Goal: Task Accomplishment & Management: Complete application form

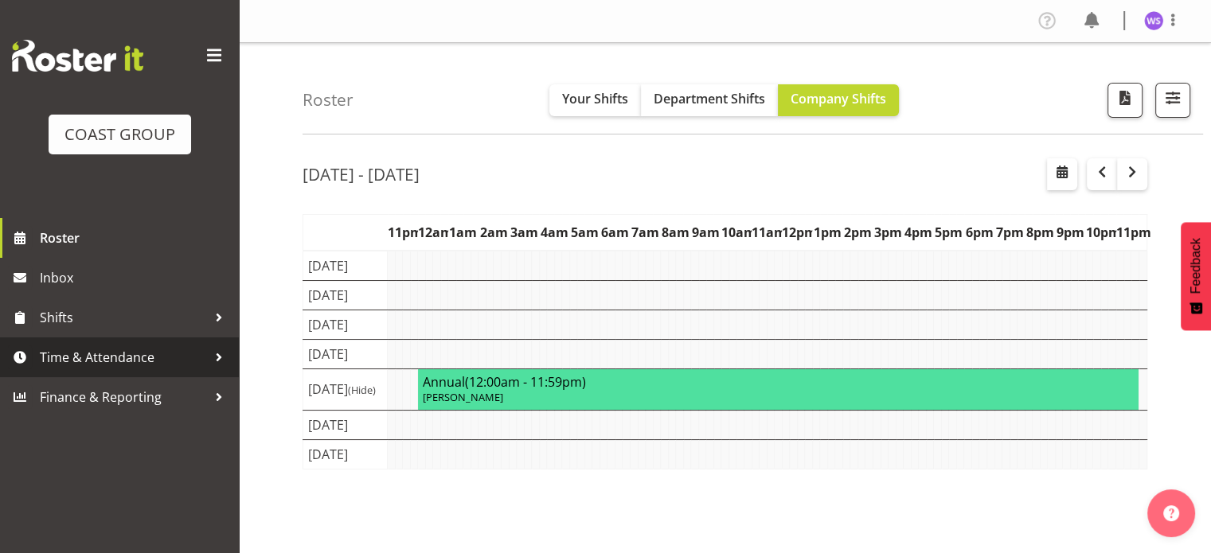
click at [162, 369] on span "Time & Attendance" at bounding box center [123, 358] width 167 height 24
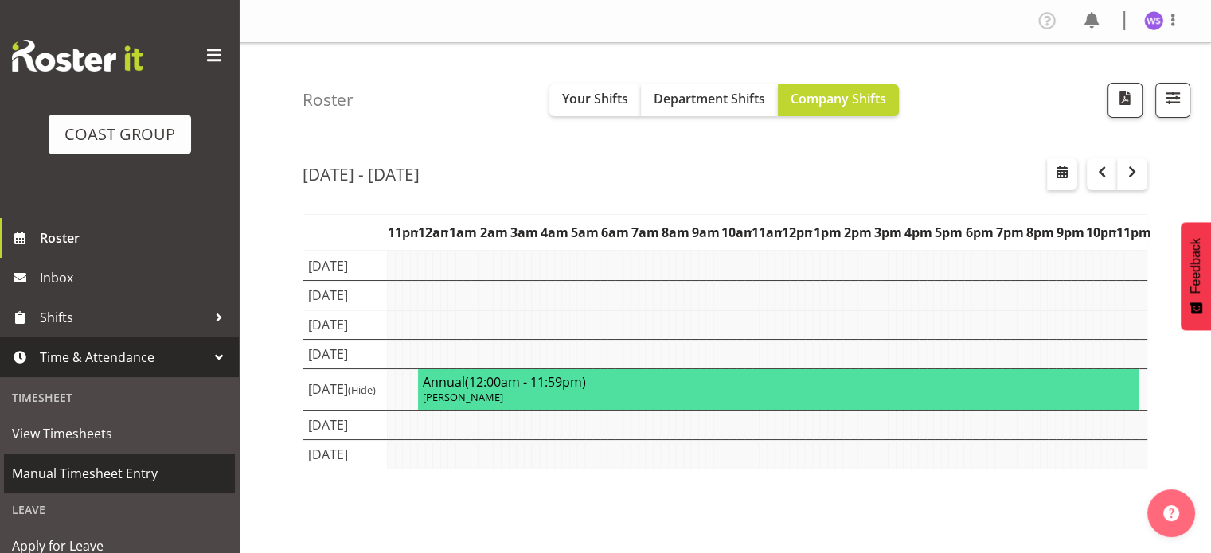
click at [126, 474] on span "Manual Timesheet Entry" at bounding box center [119, 474] width 215 height 24
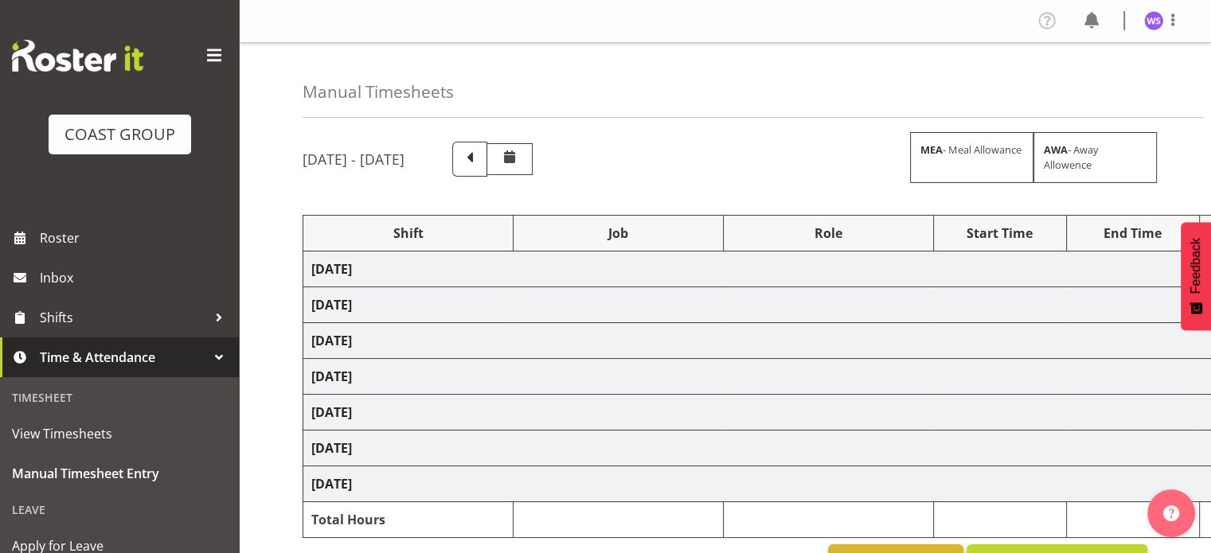
select select "62216"
select select "9478"
select select "62216"
select select "9478"
select select "62216"
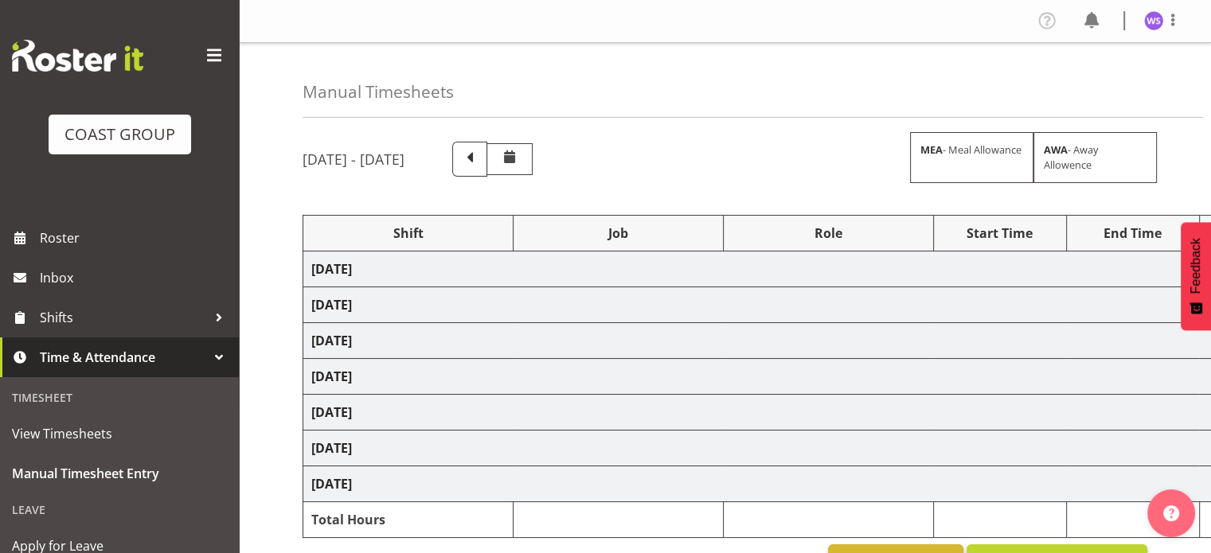
select select "9478"
select select "62216"
select select "6648"
select select "62216"
select select "6648"
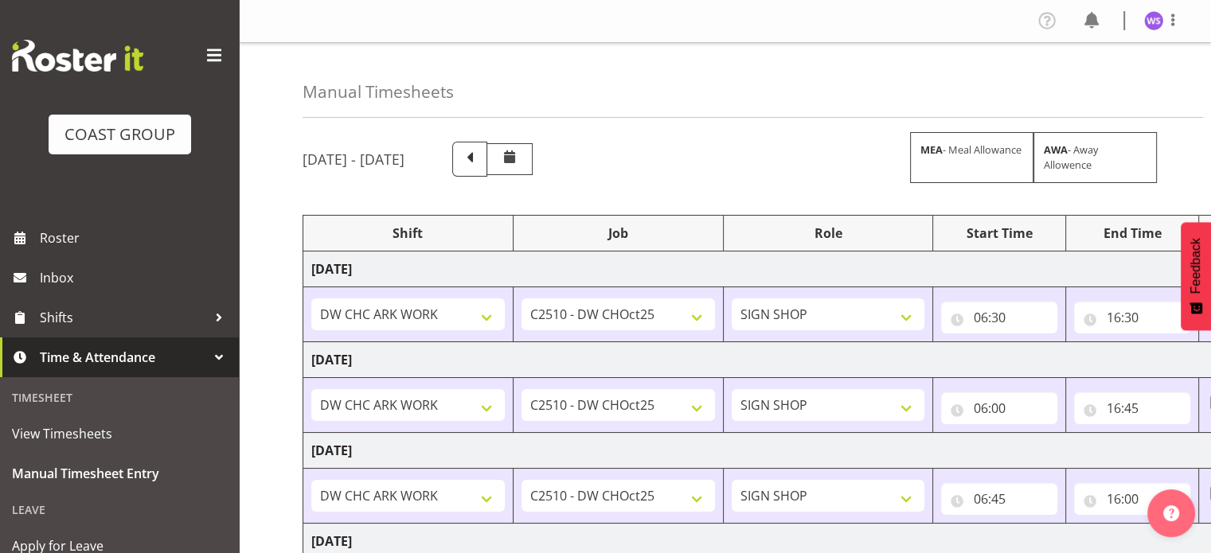
click at [267, 403] on div "Manual Timesheets [DATE] - [DATE] MEA - Meal Allowance AWA - Away Allowence Shi…" at bounding box center [725, 509] width 972 height 933
click at [1115, 495] on input "16:00" at bounding box center [1132, 499] width 116 height 32
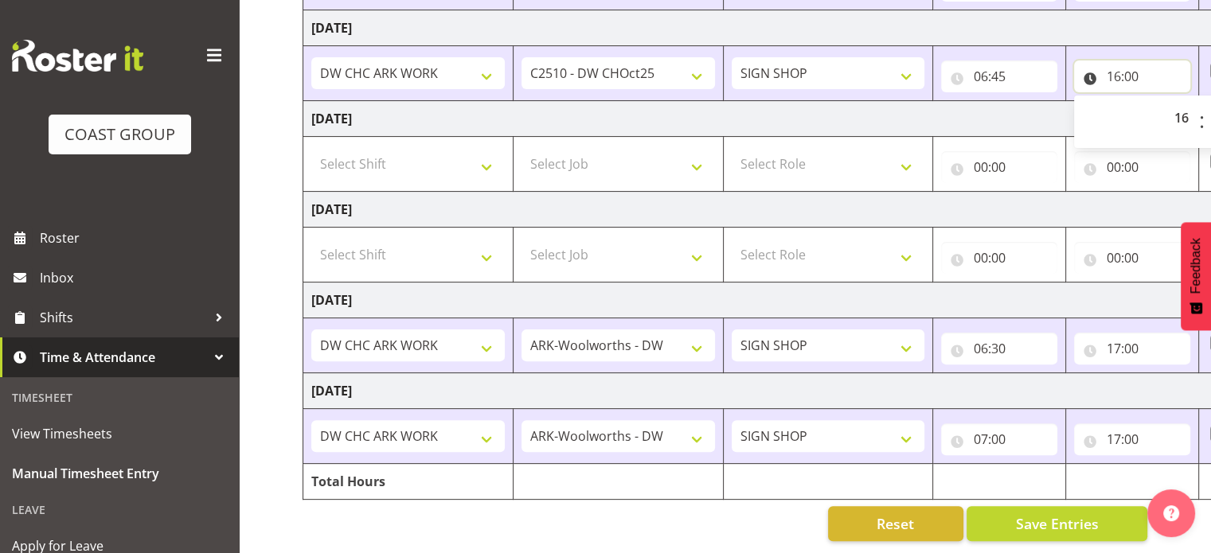
scroll to position [0, 206]
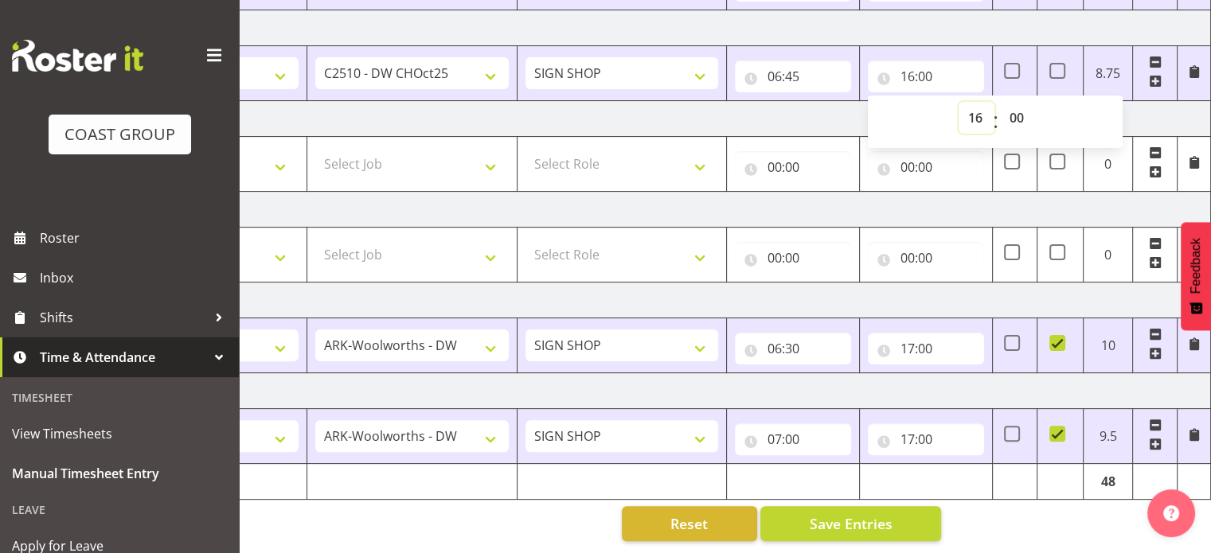
click at [977, 103] on select "00 01 02 03 04 05 06 07 08 09 10 11 12 13 14 15 16 17 18 19 20 21 22 23" at bounding box center [977, 118] width 36 height 32
select select "15"
click at [959, 102] on select "00 01 02 03 04 05 06 07 08 09 10 11 12 13 14 15 16 17 18 19 20 21 22 23" at bounding box center [977, 118] width 36 height 32
type input "15:00"
click at [1016, 109] on select "00 01 02 03 04 05 06 07 08 09 10 11 12 13 14 15 16 17 18 19 20 21 22 23 24 25 2…" at bounding box center [1018, 118] width 36 height 32
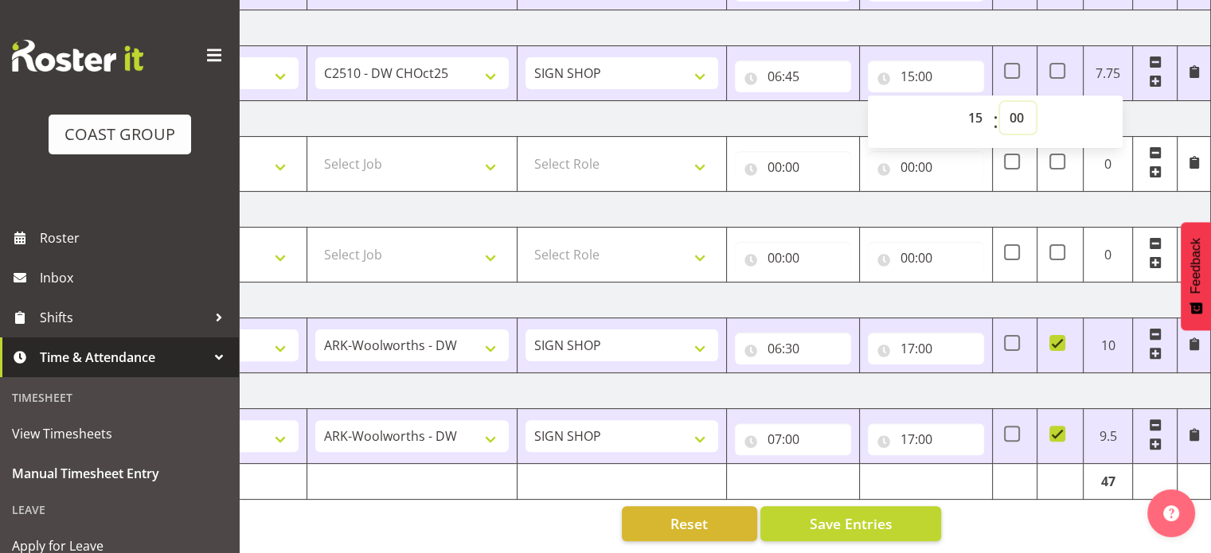
select select "45"
click at [1000, 102] on select "00 01 02 03 04 05 06 07 08 09 10 11 12 13 14 15 16 17 18 19 20 21 22 23 24 25 2…" at bounding box center [1018, 118] width 36 height 32
type input "15:45"
click at [775, 339] on input "06:30" at bounding box center [793, 349] width 116 height 32
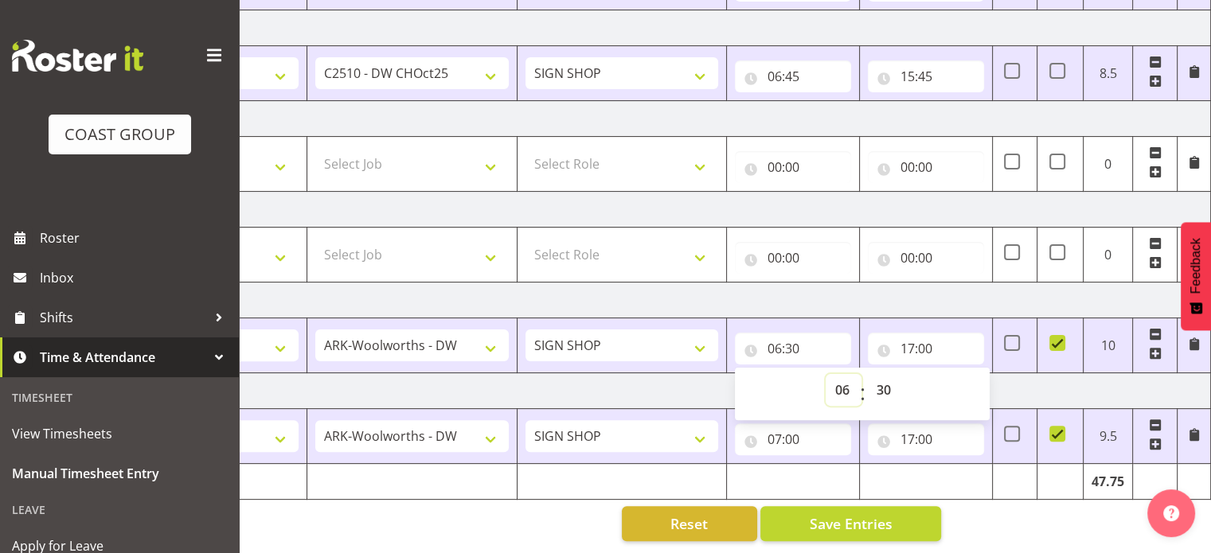
click at [838, 384] on select "00 01 02 03 04 05 06 07 08 09 10 11 12 13 14 15 16 17 18 19 20 21 22 23" at bounding box center [844, 390] width 36 height 32
select select "7"
click at [826, 374] on select "00 01 02 03 04 05 06 07 08 09 10 11 12 13 14 15 16 17 18 19 20 21 22 23" at bounding box center [844, 390] width 36 height 32
type input "07:30"
click at [882, 375] on select "00 01 02 03 04 05 06 07 08 09 10 11 12 13 14 15 16 17 18 19 20 21 22 23 24 25 2…" at bounding box center [885, 390] width 36 height 32
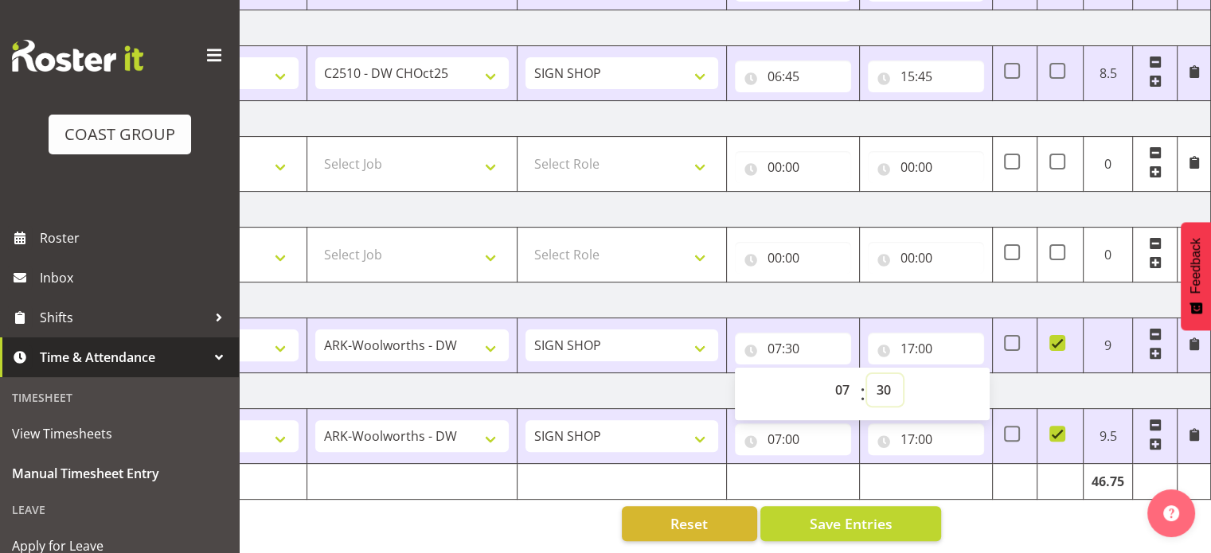
select select "0"
click at [867, 374] on select "00 01 02 03 04 05 06 07 08 09 10 11 12 13 14 15 16 17 18 19 20 21 22 23 24 25 2…" at bounding box center [885, 390] width 36 height 32
type input "07:00"
click at [500, 330] on select "1 Carlton Events 1 [PERSON_NAME] 1 [PERSON_NAME][GEOGRAPHIC_DATA] 1 EHS WAREHOU…" at bounding box center [411, 346] width 193 height 32
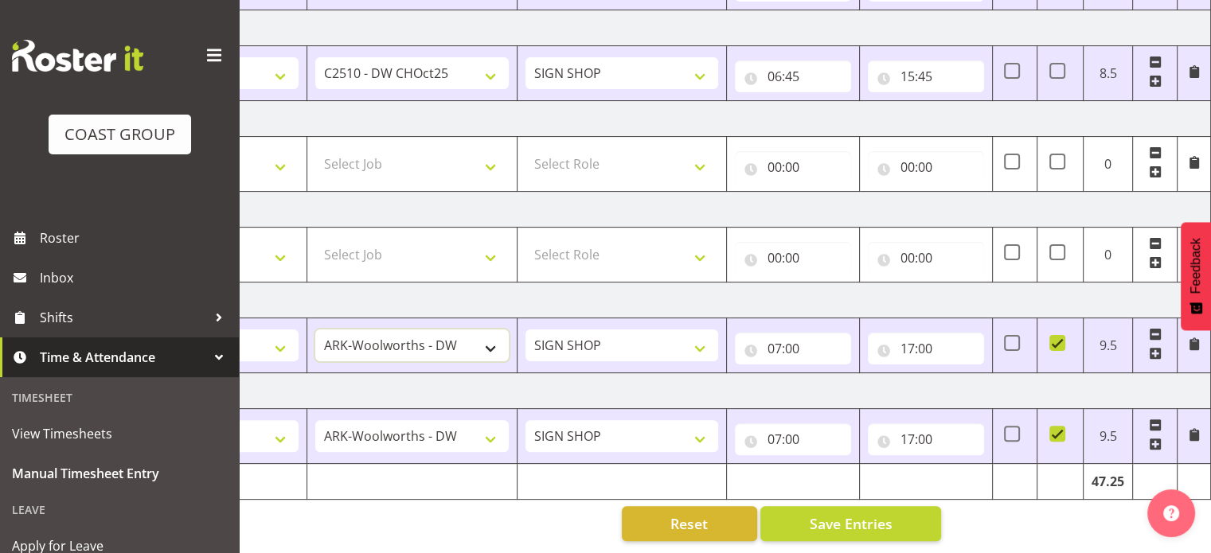
select select "9478"
click at [315, 330] on select "1 Carlton Events 1 [PERSON_NAME] 1 [PERSON_NAME][GEOGRAPHIC_DATA] 1 EHS WAREHOU…" at bounding box center [411, 346] width 193 height 32
click at [468, 431] on select "1 Carlton Events 1 [PERSON_NAME] 1 [PERSON_NAME][GEOGRAPHIC_DATA] 1 EHS WAREHOU…" at bounding box center [411, 436] width 193 height 32
select select "9478"
click at [315, 420] on select "1 Carlton Events 1 [PERSON_NAME] 1 [PERSON_NAME][GEOGRAPHIC_DATA] 1 EHS WAREHOU…" at bounding box center [411, 436] width 193 height 32
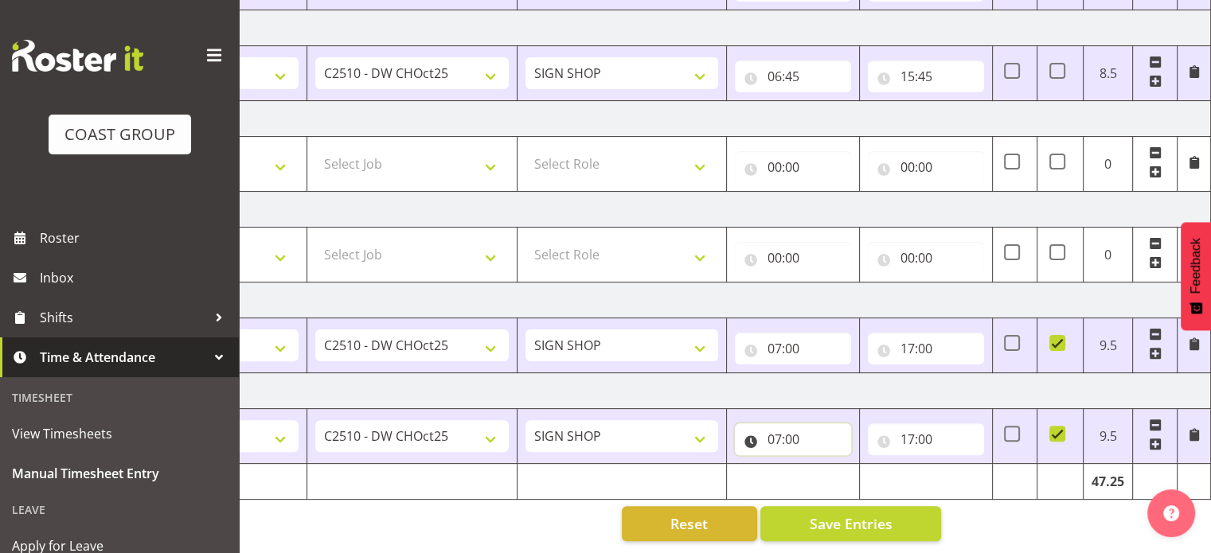
click at [779, 424] on input "07:00" at bounding box center [793, 440] width 116 height 32
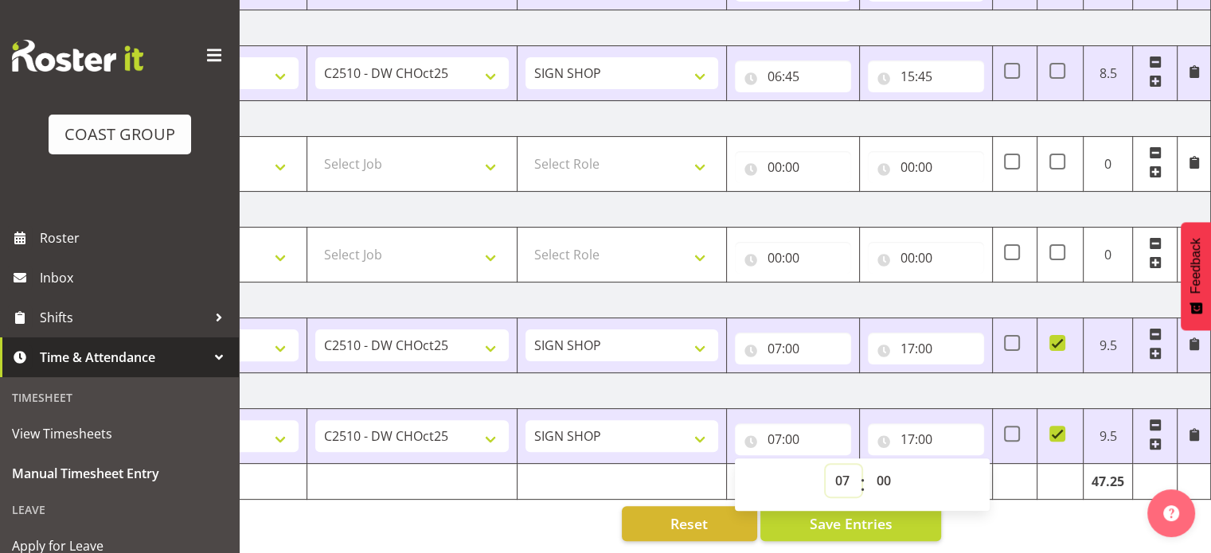
click at [841, 468] on select "00 01 02 03 04 05 06 07 08 09 10 11 12 13 14 15 16 17 18 19 20 21 22 23" at bounding box center [844, 481] width 36 height 32
drag, startPoint x: 841, startPoint y: 468, endPoint x: 829, endPoint y: 369, distance: 99.4
drag, startPoint x: 829, startPoint y: 369, endPoint x: 841, endPoint y: 467, distance: 98.0
click at [841, 467] on select "00 01 02 03 04 05 06 07 08 09 10 11 12 13 14 15 16 17 18 19 20 21 22 23" at bounding box center [844, 481] width 36 height 32
select select "6"
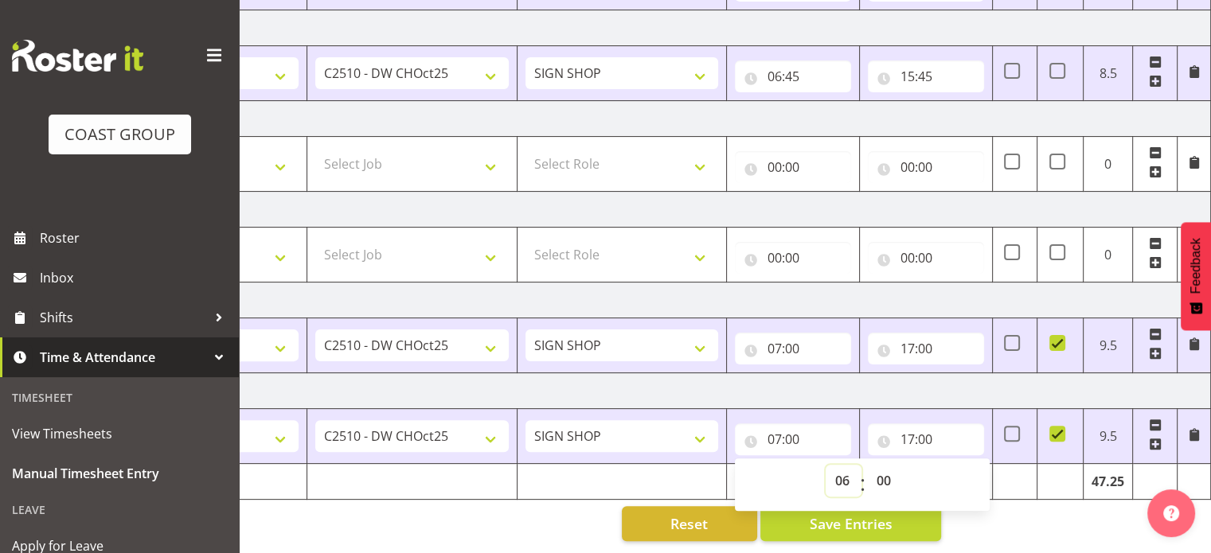
click at [826, 465] on select "00 01 02 03 04 05 06 07 08 09 10 11 12 13 14 15 16 17 18 19 20 21 22 23" at bounding box center [844, 481] width 36 height 32
type input "06:00"
click at [882, 467] on select "00 01 02 03 04 05 06 07 08 09 10 11 12 13 14 15 16 17 18 19 20 21 22 23 24 25 2…" at bounding box center [885, 481] width 36 height 32
select select "45"
click at [867, 465] on select "00 01 02 03 04 05 06 07 08 09 10 11 12 13 14 15 16 17 18 19 20 21 22 23 24 25 2…" at bounding box center [885, 481] width 36 height 32
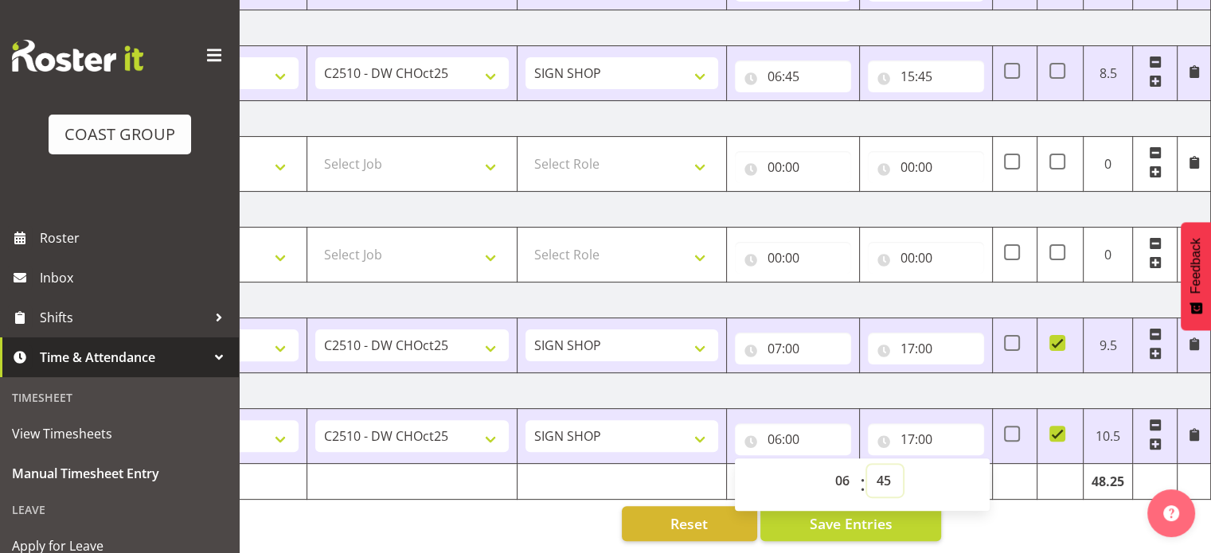
type input "06:45"
click at [915, 428] on input "17:00" at bounding box center [926, 440] width 116 height 32
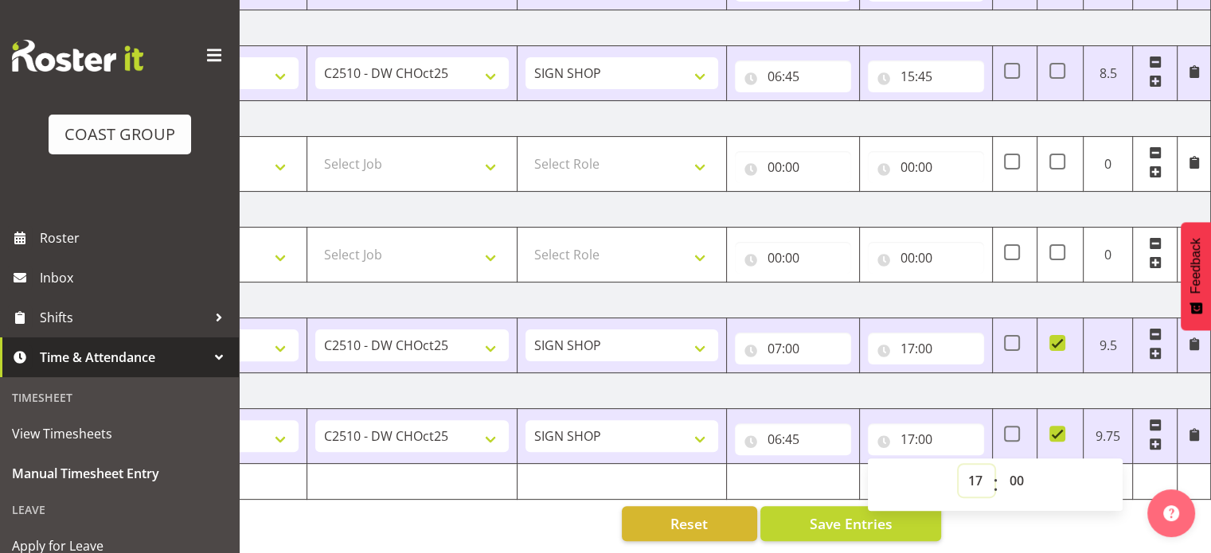
click at [973, 472] on select "00 01 02 03 04 05 06 07 08 09 10 11 12 13 14 15 16 17 18 19 20 21 22 23" at bounding box center [977, 481] width 36 height 32
select select "16"
click at [959, 465] on select "00 01 02 03 04 05 06 07 08 09 10 11 12 13 14 15 16 17 18 19 20 21 22 23" at bounding box center [977, 481] width 36 height 32
type input "16:00"
click at [1018, 467] on select "00 01 02 03 04 05 06 07 08 09 10 11 12 13 14 15 16 17 18 19 20 21 22 23 24 25 2…" at bounding box center [1018, 481] width 36 height 32
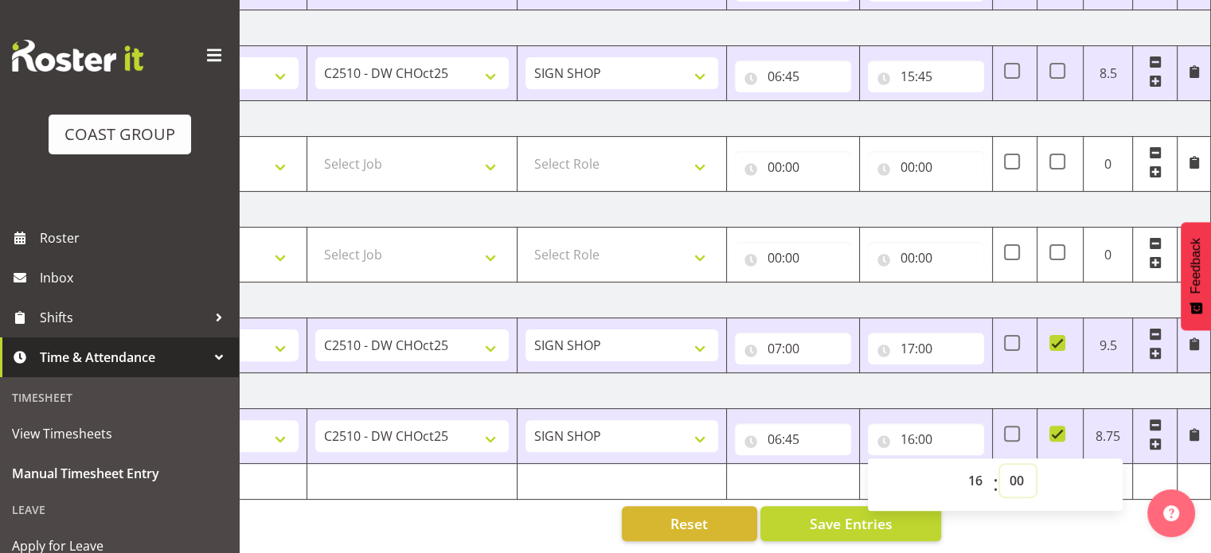
select select "30"
click at [1000, 465] on select "00 01 02 03 04 05 06 07 08 09 10 11 12 13 14 15 16 17 18 19 20 21 22 23 24 25 2…" at bounding box center [1018, 481] width 36 height 32
type input "16:30"
click at [837, 515] on span "Save Entries" at bounding box center [850, 523] width 83 height 21
click at [1057, 338] on span at bounding box center [1057, 343] width 16 height 16
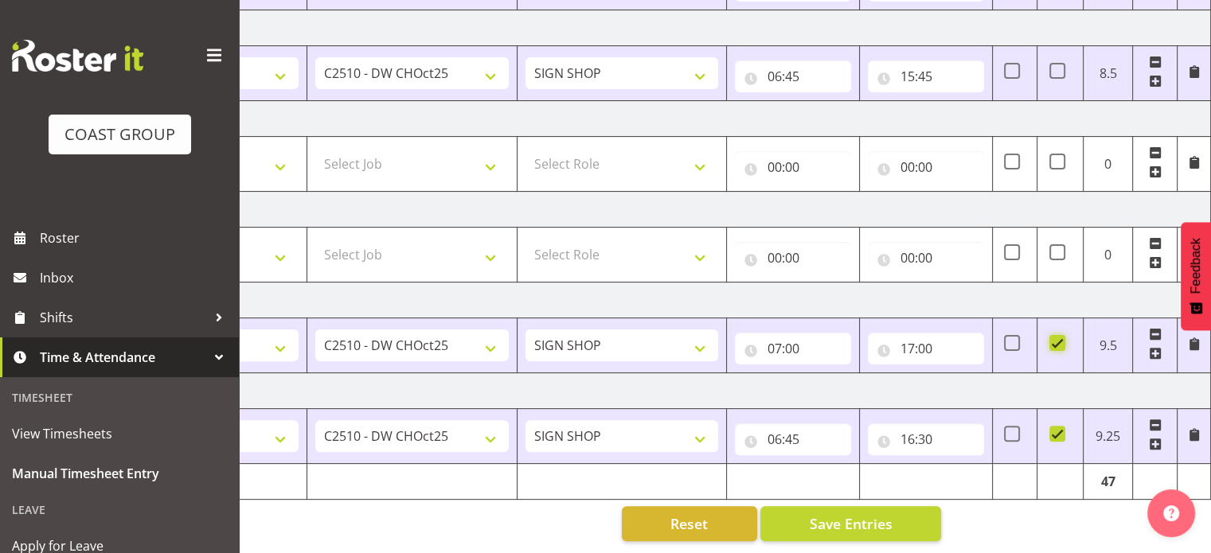
click at [1057, 338] on input "checkbox" at bounding box center [1054, 343] width 10 height 10
checkbox input "false"
click at [1054, 426] on span at bounding box center [1057, 434] width 16 height 16
click at [1054, 429] on input "checkbox" at bounding box center [1054, 434] width 10 height 10
checkbox input "false"
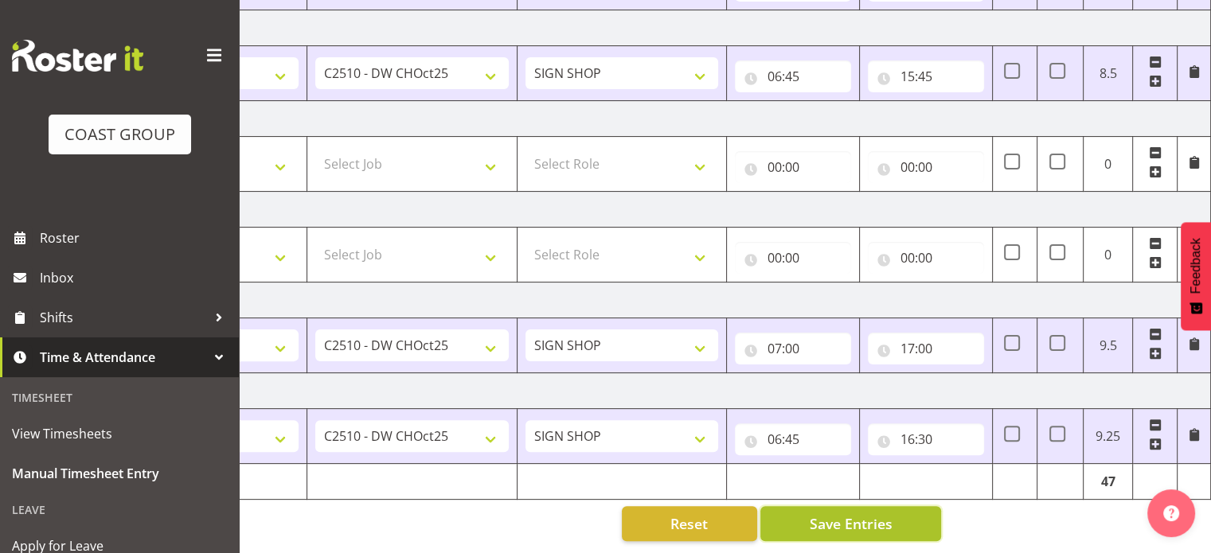
click at [831, 513] on span "Save Entries" at bounding box center [850, 523] width 83 height 21
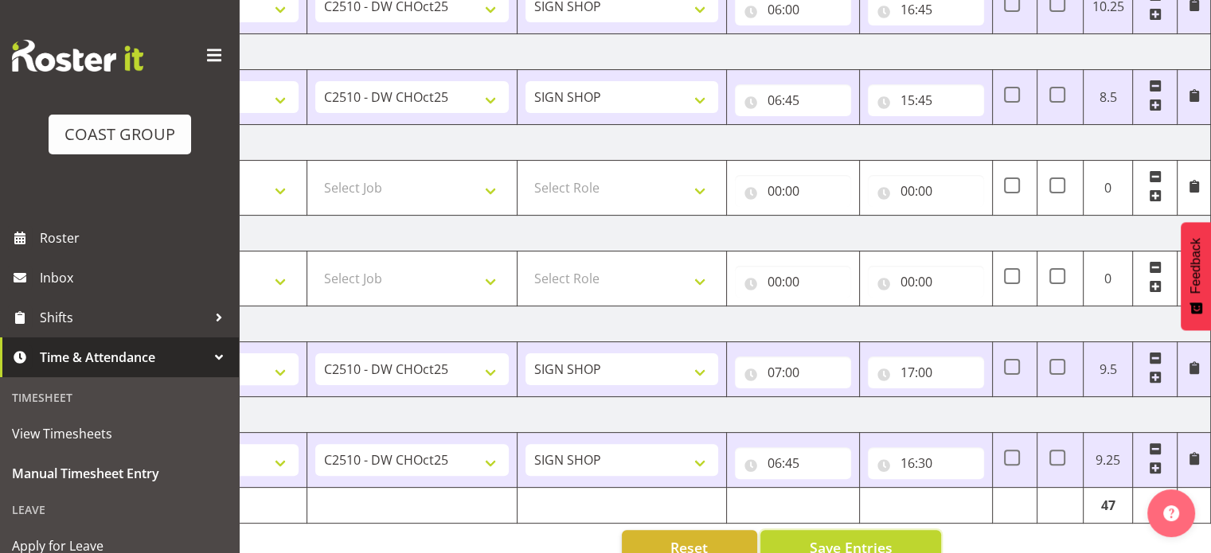
scroll to position [431, 0]
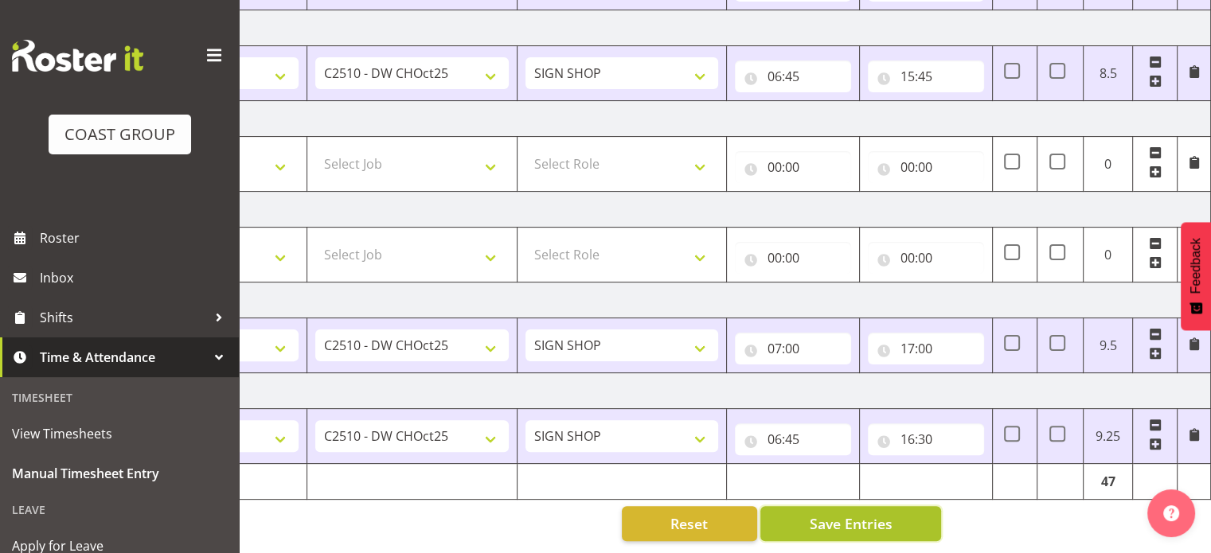
click at [832, 513] on span "Save Entries" at bounding box center [850, 523] width 83 height 21
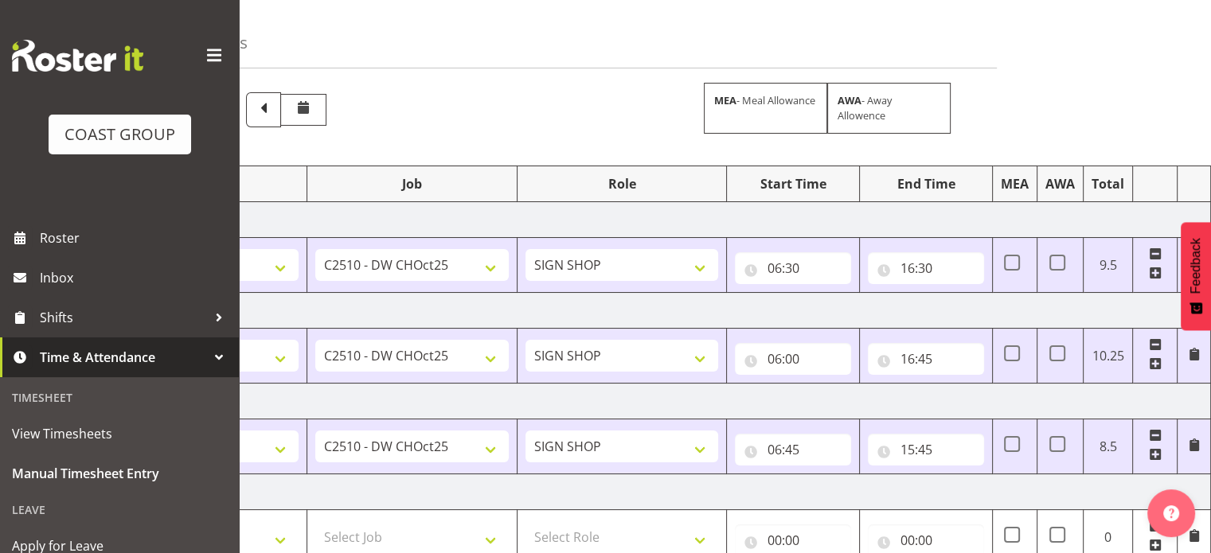
scroll to position [0, 0]
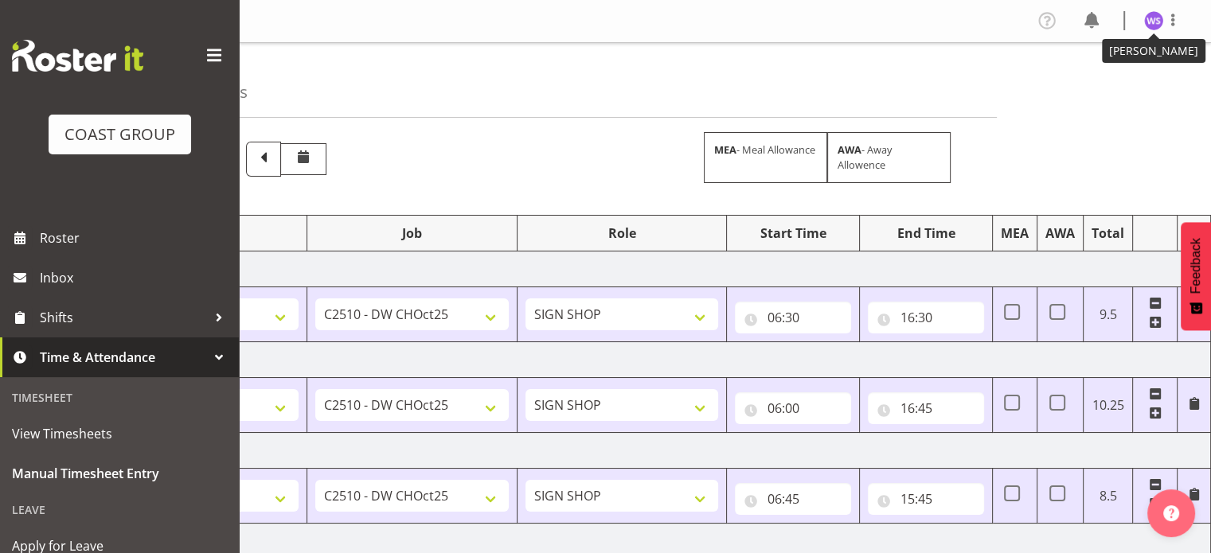
click at [1151, 15] on img at bounding box center [1153, 20] width 19 height 19
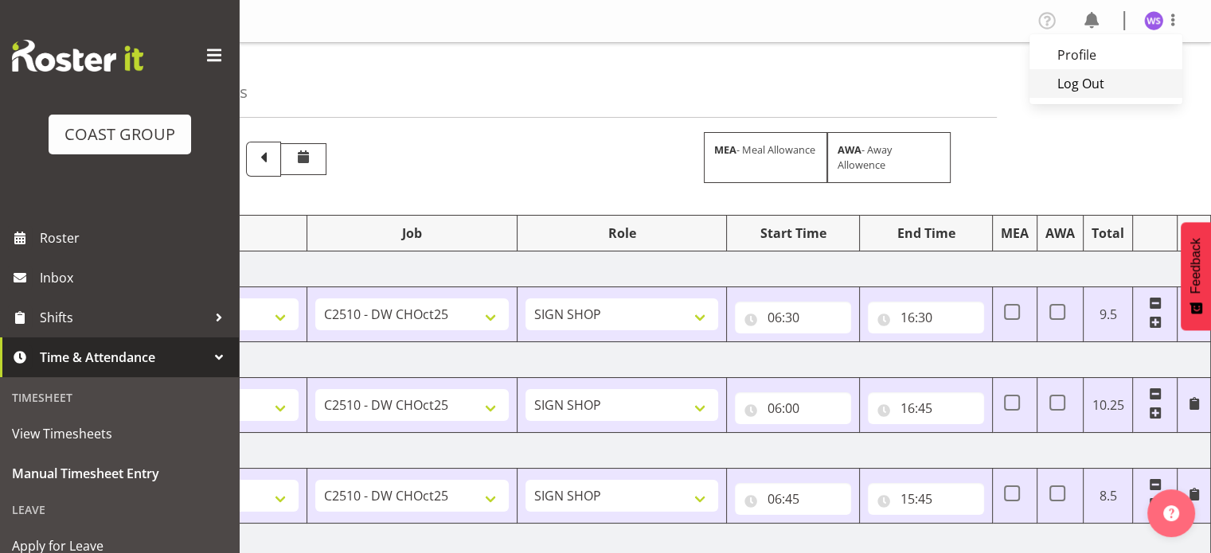
click at [1099, 88] on link "Log Out" at bounding box center [1105, 83] width 153 height 29
